Goal: Information Seeking & Learning: Learn about a topic

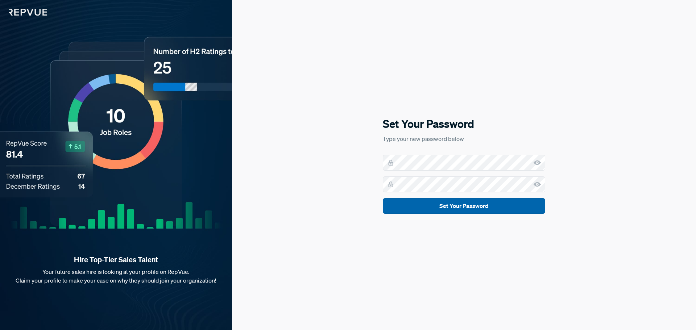
click at [463, 211] on button "Set Your Password" at bounding box center [464, 206] width 162 height 16
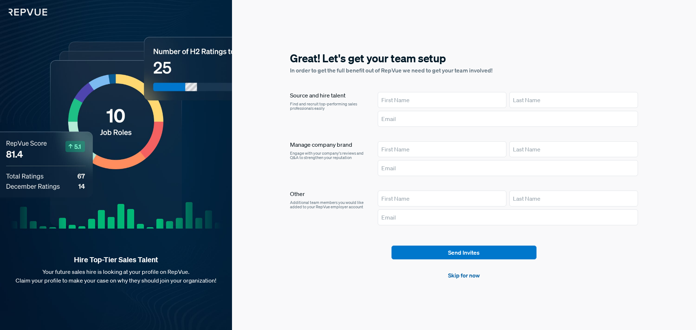
click at [461, 277] on link "Skip for now" at bounding box center [464, 275] width 32 height 9
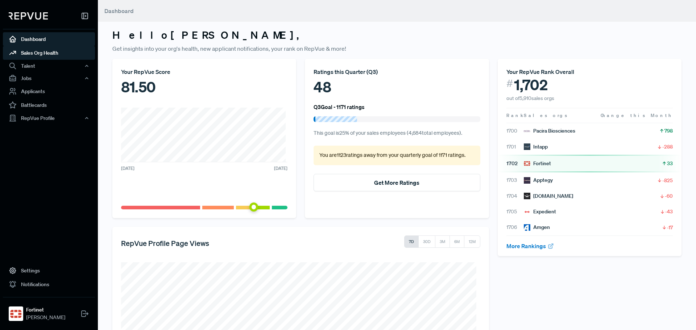
click at [61, 53] on link "Sales Org Health" at bounding box center [49, 53] width 92 height 14
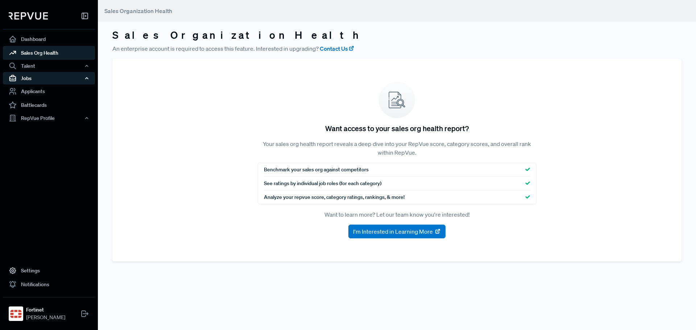
click at [38, 79] on div "Jobs" at bounding box center [49, 78] width 92 height 12
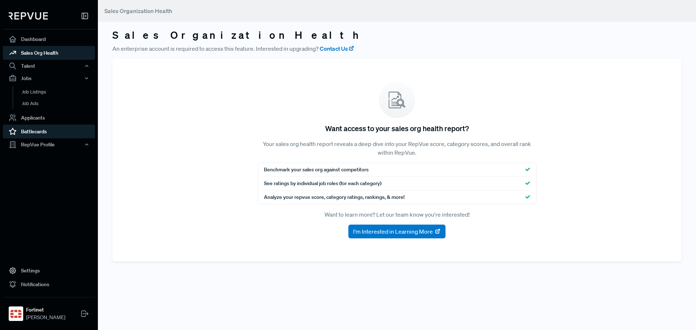
click at [36, 132] on link "Battlecards" at bounding box center [49, 132] width 92 height 14
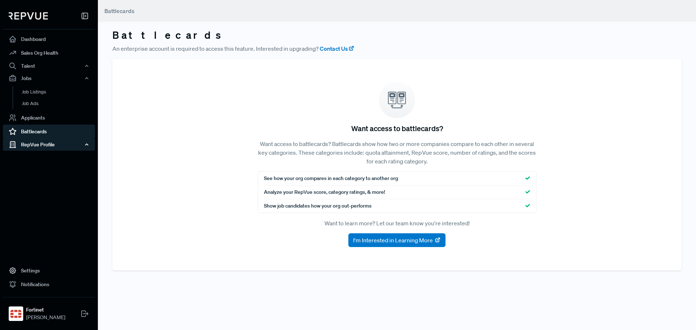
click at [45, 151] on div "RepVue Profile" at bounding box center [49, 145] width 92 height 12
click at [37, 168] on link "Reviews" at bounding box center [59, 170] width 92 height 12
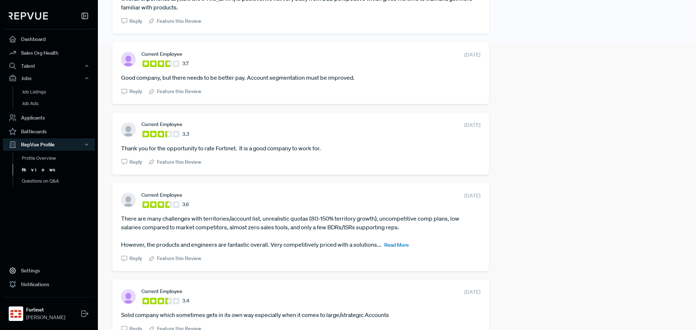
scroll to position [326, 0]
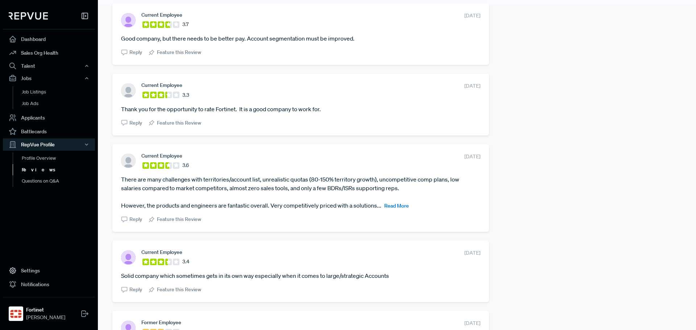
click at [393, 206] on span "Read More" at bounding box center [396, 206] width 25 height 7
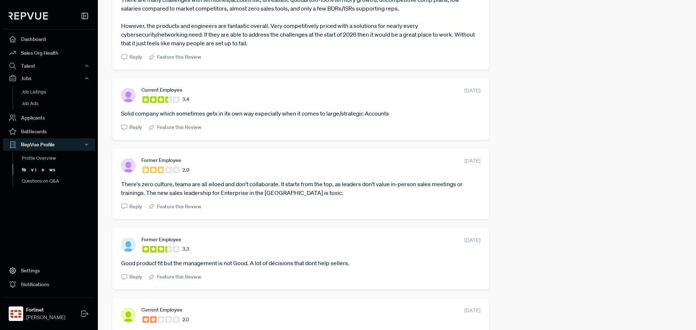
scroll to position [508, 0]
drag, startPoint x: 559, startPoint y: 145, endPoint x: 509, endPoint y: 173, distance: 57.0
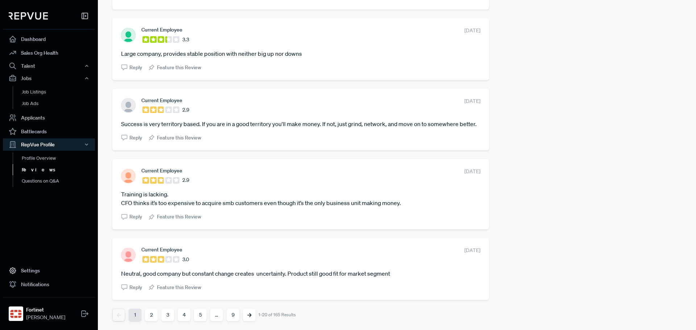
scroll to position [1341, 0]
click at [149, 317] on button "2" at bounding box center [151, 315] width 13 height 13
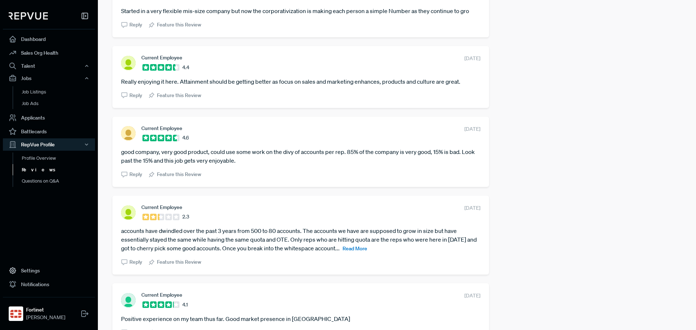
scroll to position [399, 0]
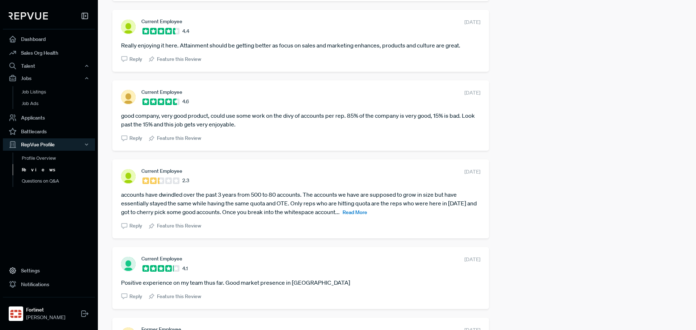
click at [362, 212] on span "Read More" at bounding box center [355, 212] width 25 height 7
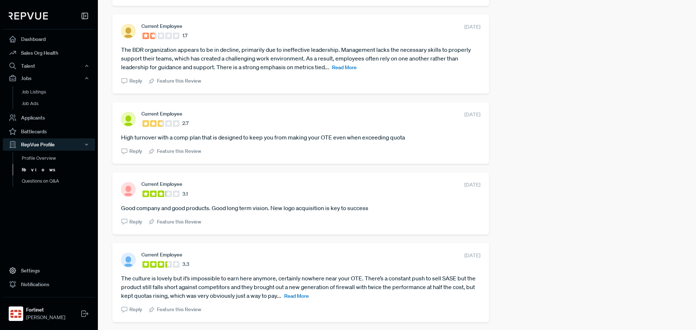
scroll to position [943, 0]
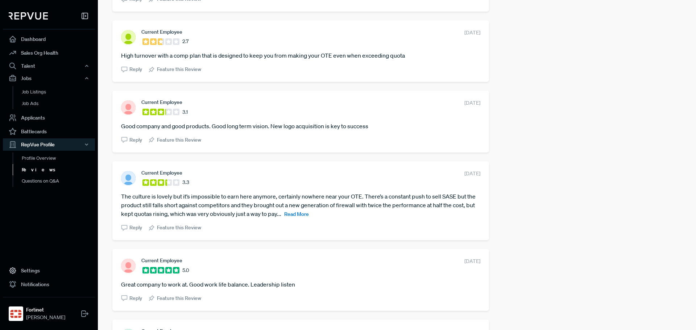
click at [304, 218] on span "Read More" at bounding box center [296, 214] width 25 height 7
drag, startPoint x: 304, startPoint y: 222, endPoint x: 498, endPoint y: 215, distance: 194.5
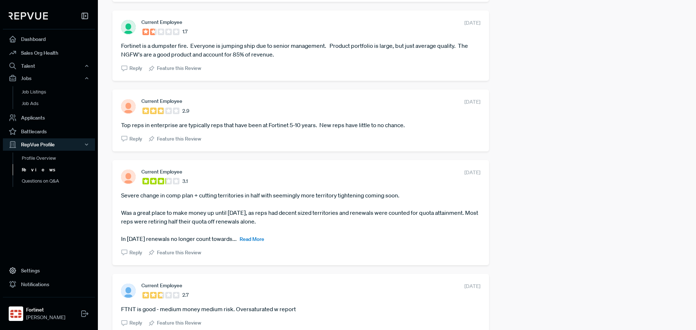
scroll to position [1269, 0]
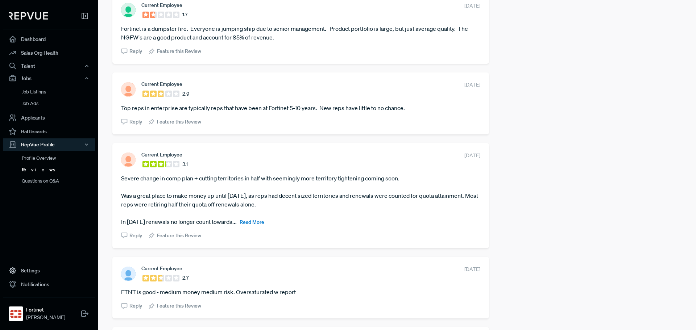
click at [250, 226] on span "Read More" at bounding box center [252, 222] width 25 height 7
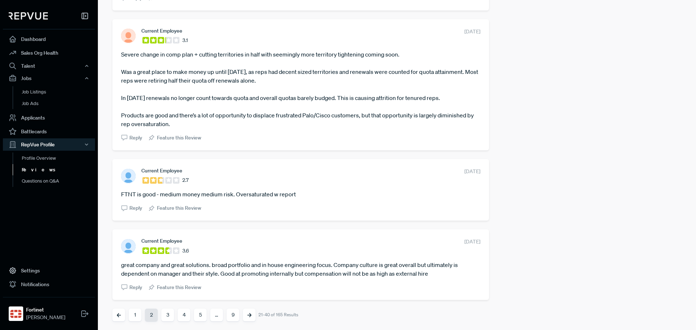
scroll to position [1402, 0]
click at [167, 317] on button "3" at bounding box center [167, 315] width 13 height 13
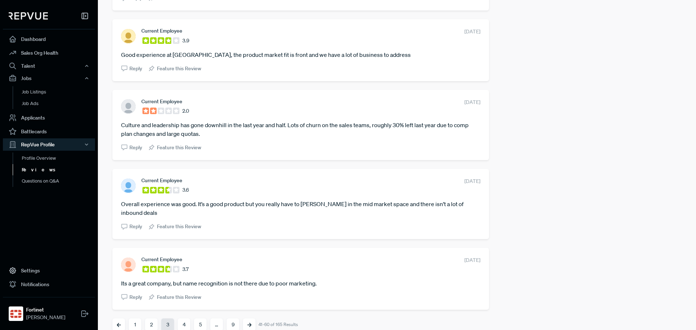
scroll to position [1324, 0]
click at [185, 318] on button "4" at bounding box center [184, 324] width 13 height 13
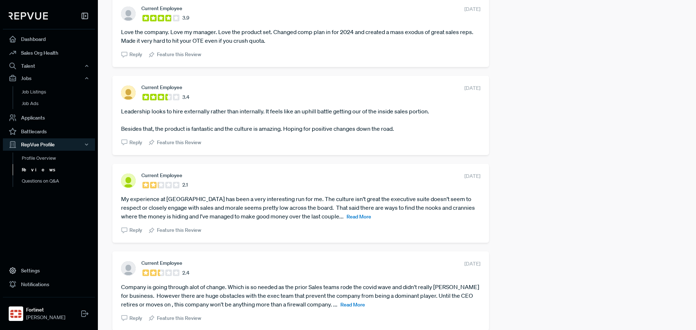
scroll to position [580, 0]
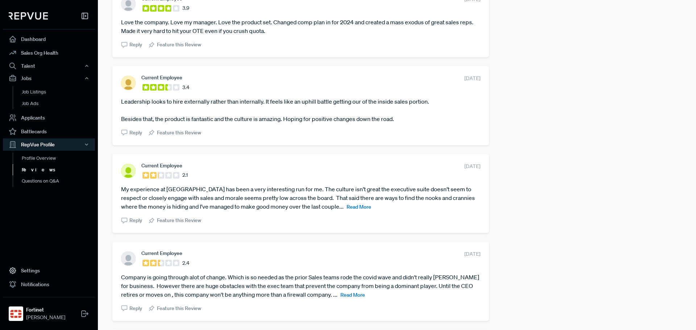
click at [347, 206] on span "Read More" at bounding box center [359, 207] width 25 height 7
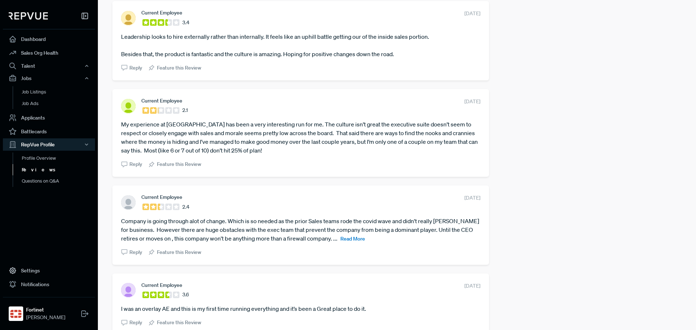
scroll to position [653, 0]
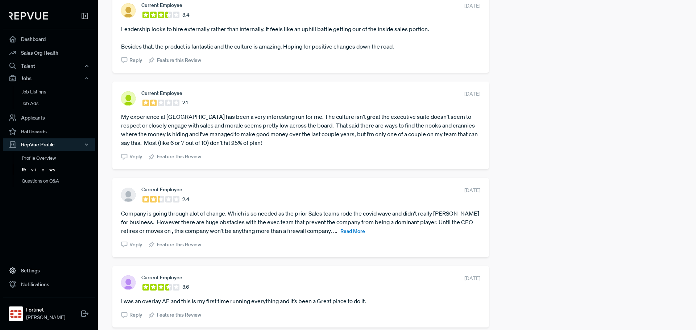
click at [349, 232] on span "Read More" at bounding box center [353, 231] width 25 height 7
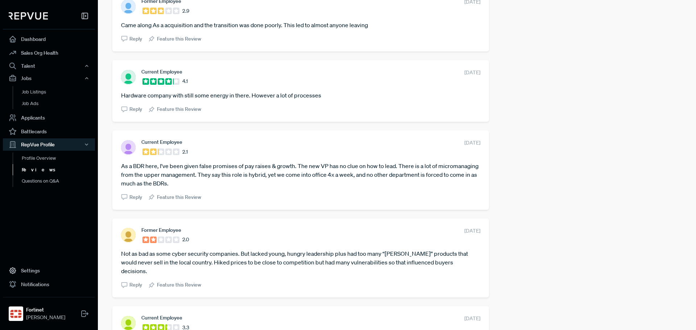
scroll to position [1124, 0]
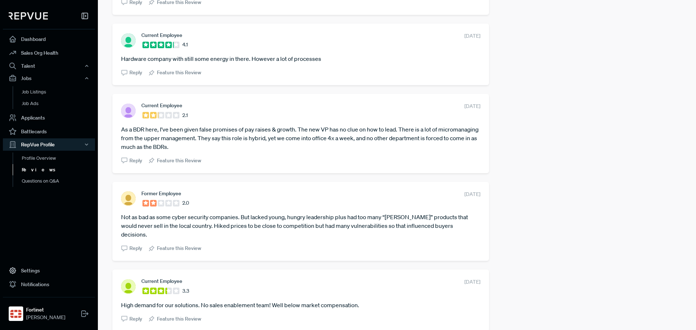
drag, startPoint x: 502, startPoint y: 184, endPoint x: 496, endPoint y: 230, distance: 46.9
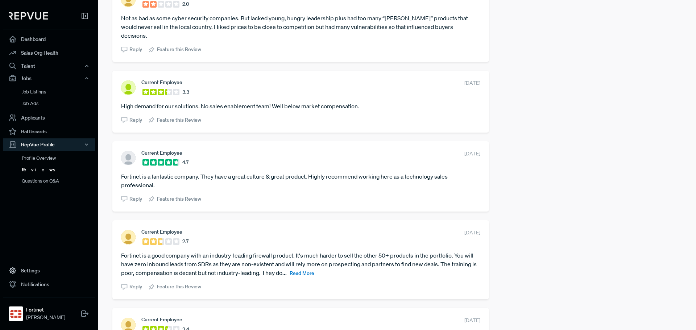
scroll to position [1342, 0]
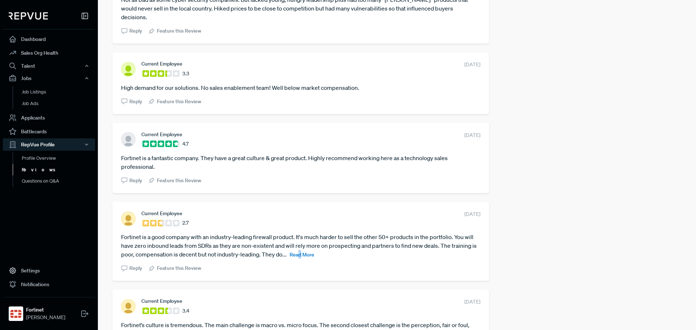
click at [327, 242] on article "Fortinet is a good company with an industry-leading firewall product. It's much…" at bounding box center [300, 246] width 359 height 26
click at [314, 252] on span "Read More" at bounding box center [302, 255] width 25 height 7
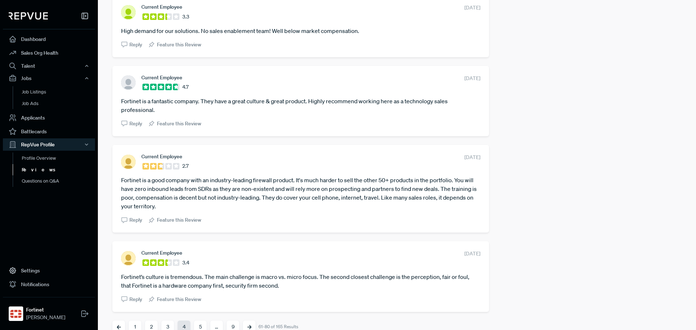
scroll to position [1402, 0]
